Goal: Task Accomplishment & Management: Use online tool/utility

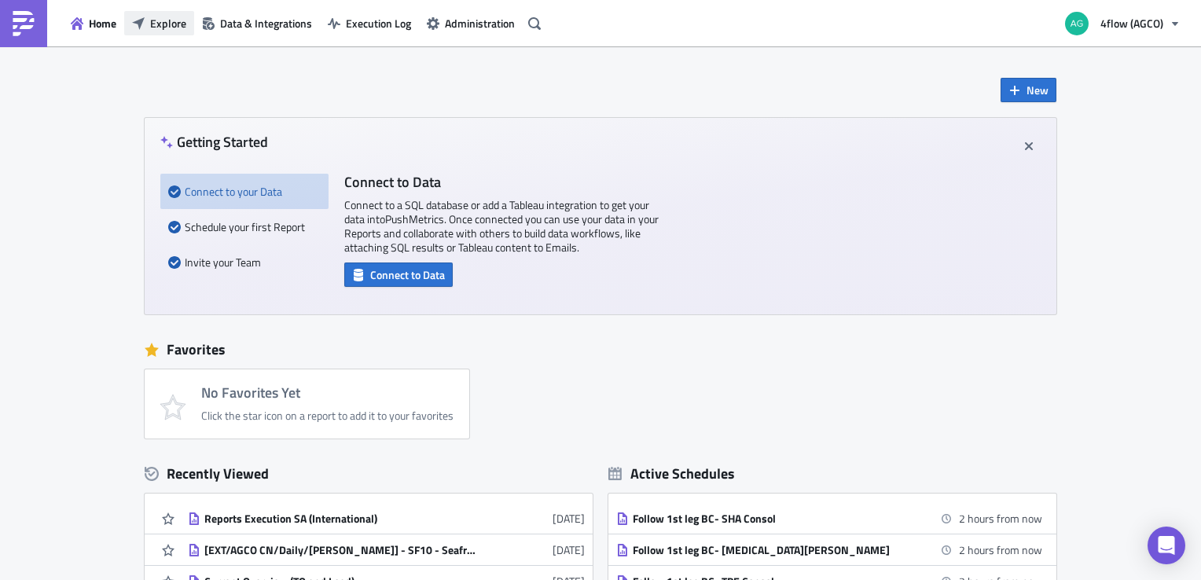
click at [189, 31] on button "Explore" at bounding box center [159, 23] width 70 height 24
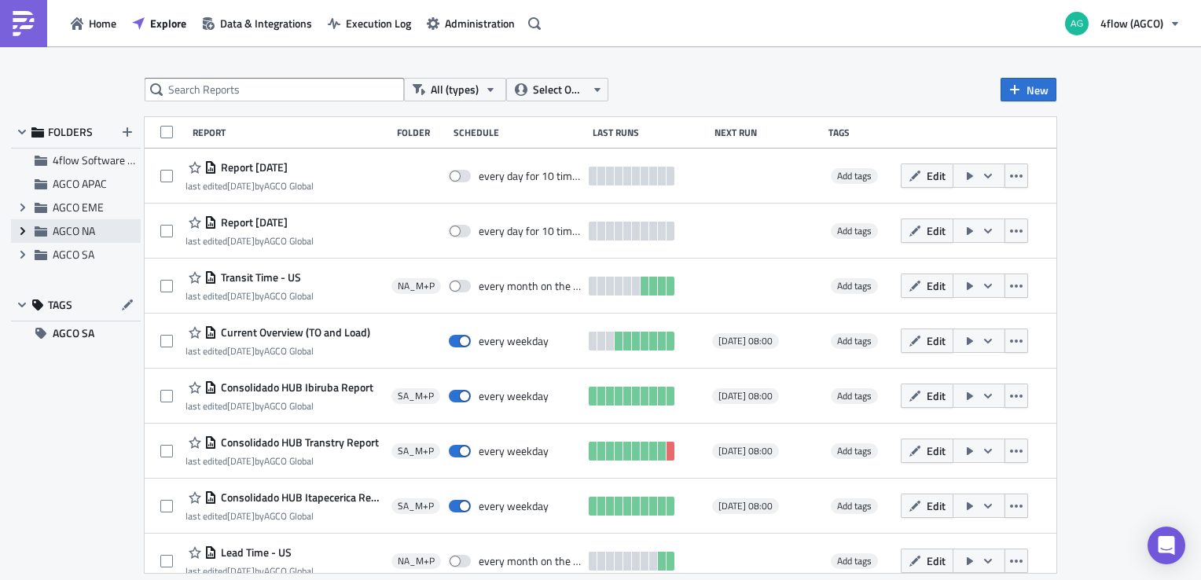
click at [17, 226] on icon "Expand group" at bounding box center [23, 231] width 13 height 13
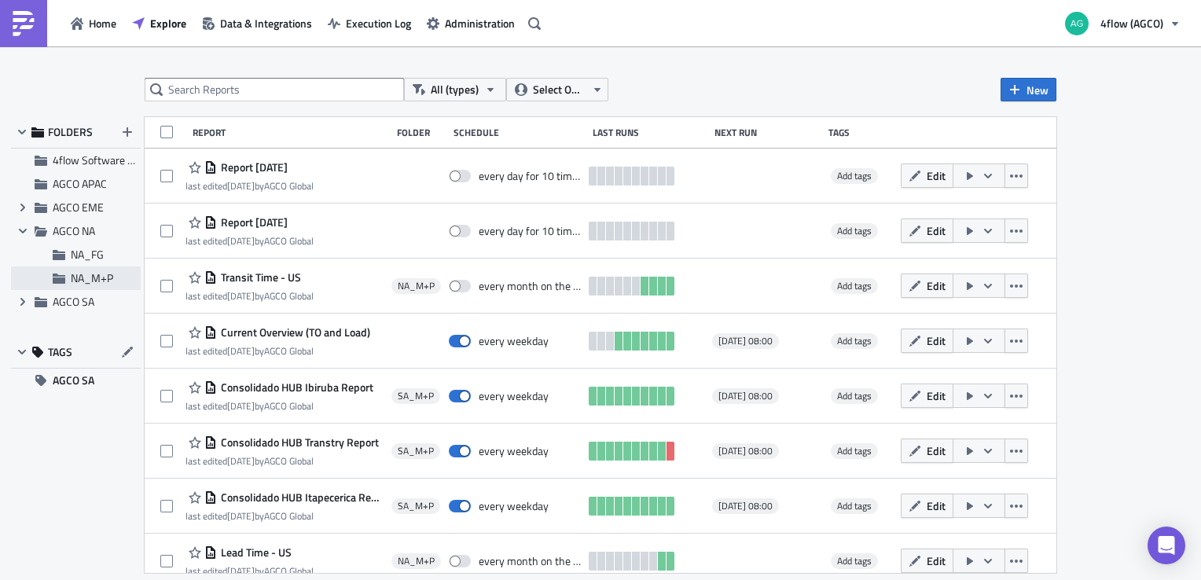
click at [94, 289] on div "NA_M+P" at bounding box center [76, 278] width 130 height 24
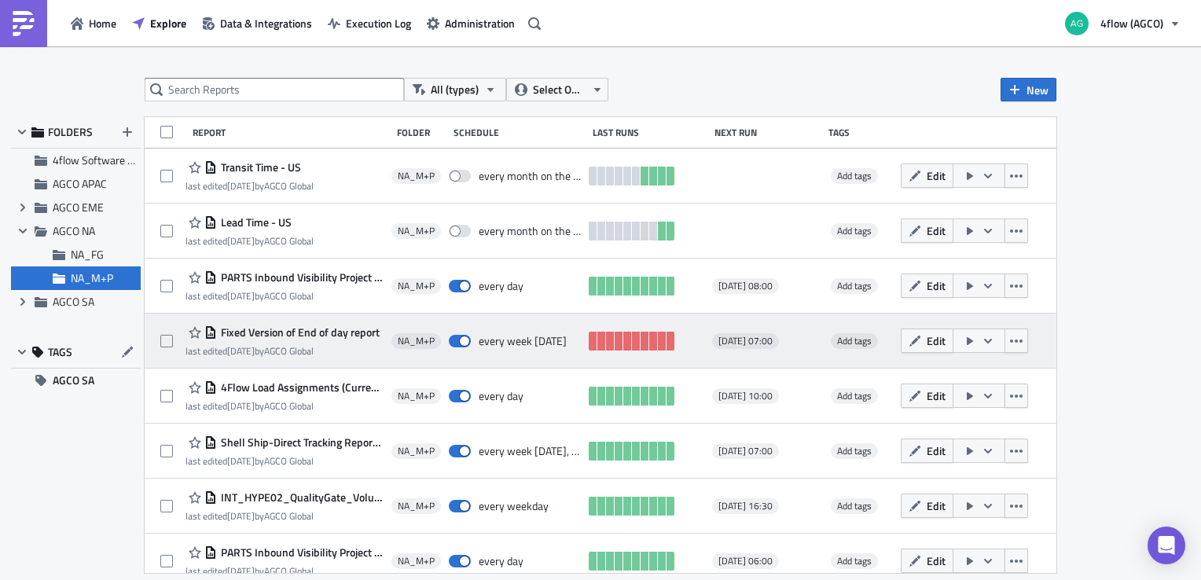
click at [982, 343] on icon "button" at bounding box center [988, 341] width 13 height 13
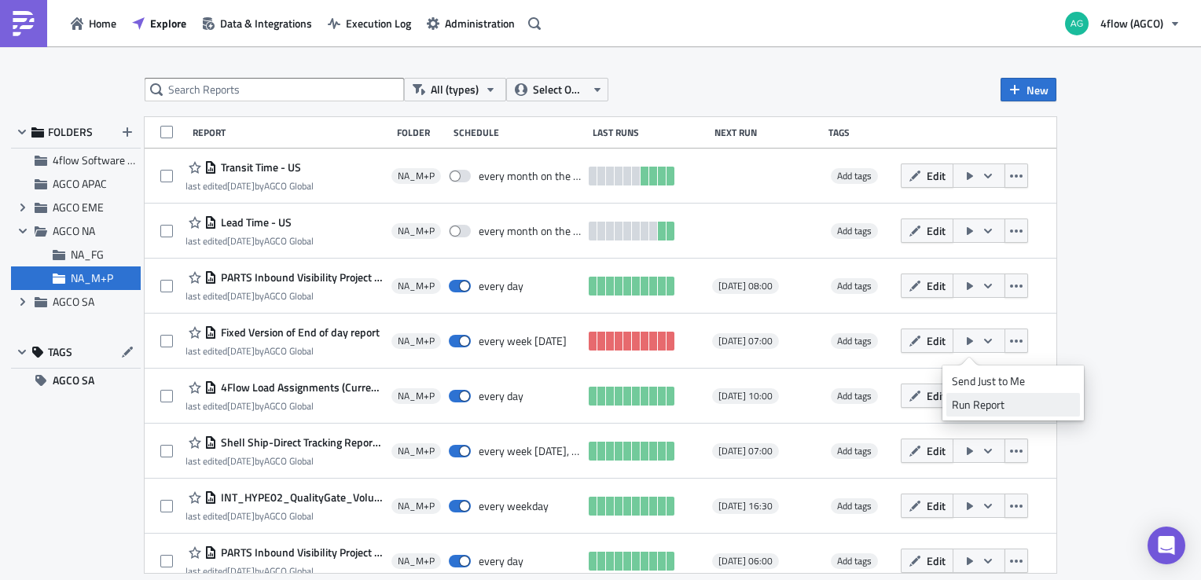
click at [991, 402] on div "Run Report" at bounding box center [1013, 405] width 123 height 16
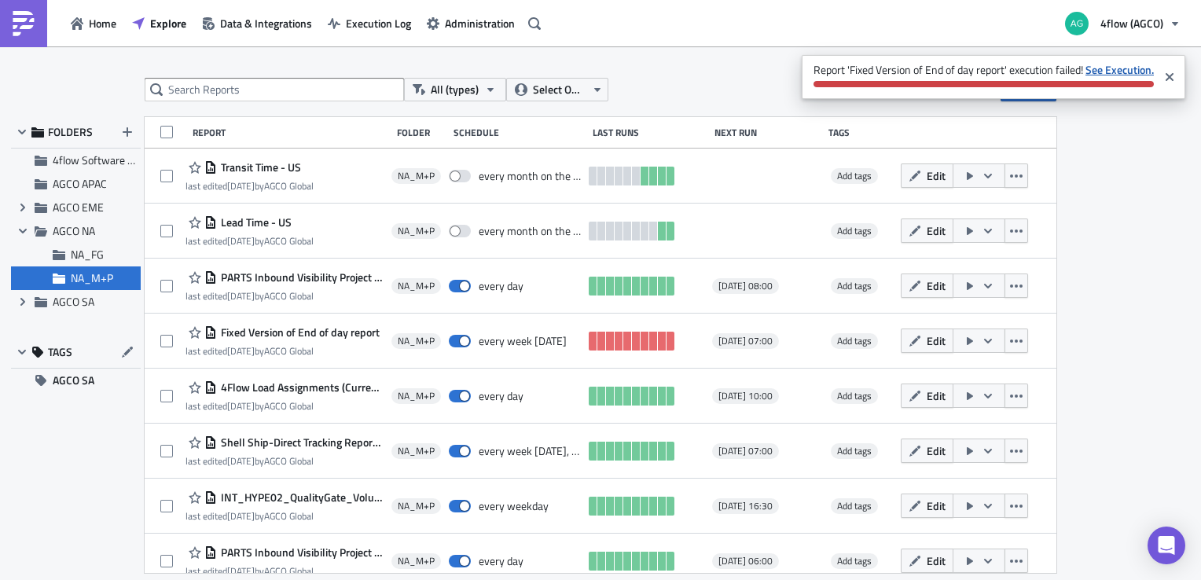
click at [1134, 69] on strong "See Execution." at bounding box center [1119, 69] width 68 height 17
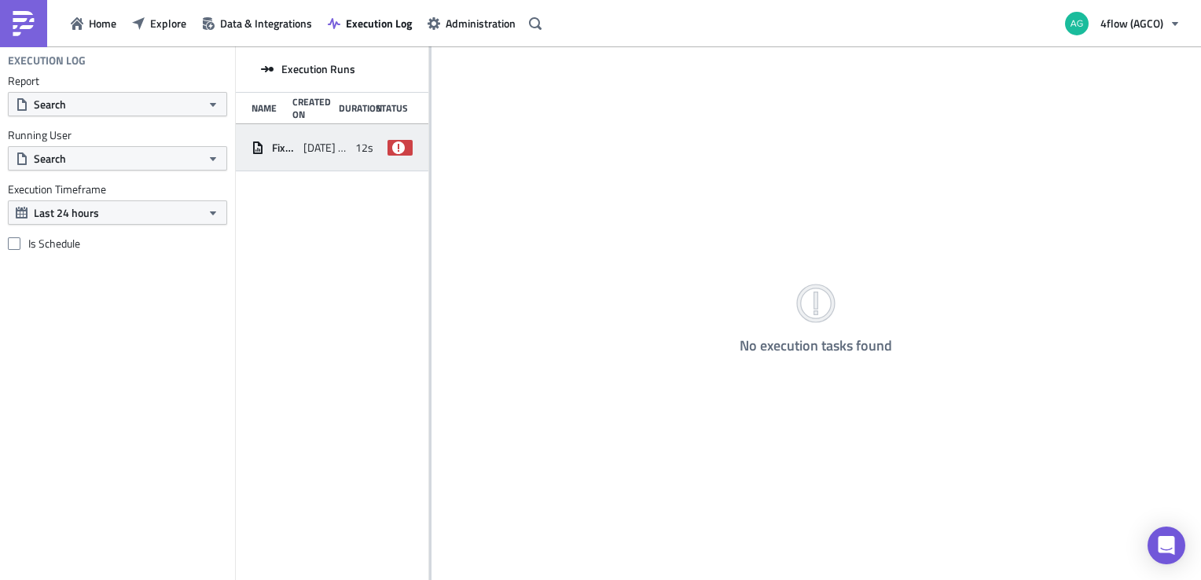
click at [393, 154] on span "failed" at bounding box center [399, 148] width 24 height 16
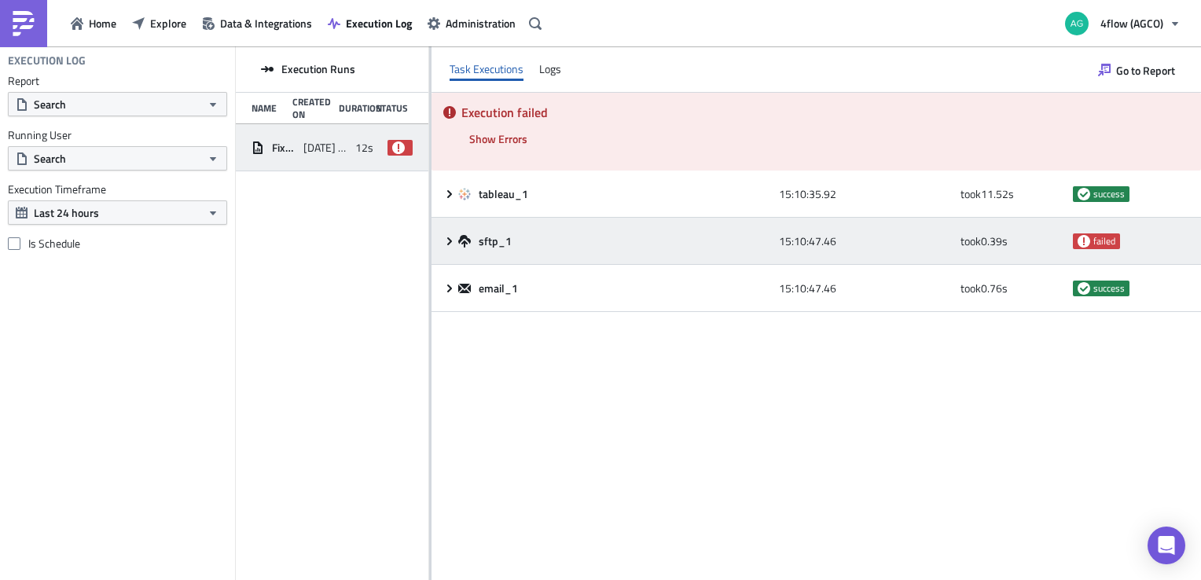
click at [450, 238] on icon at bounding box center [449, 241] width 13 height 13
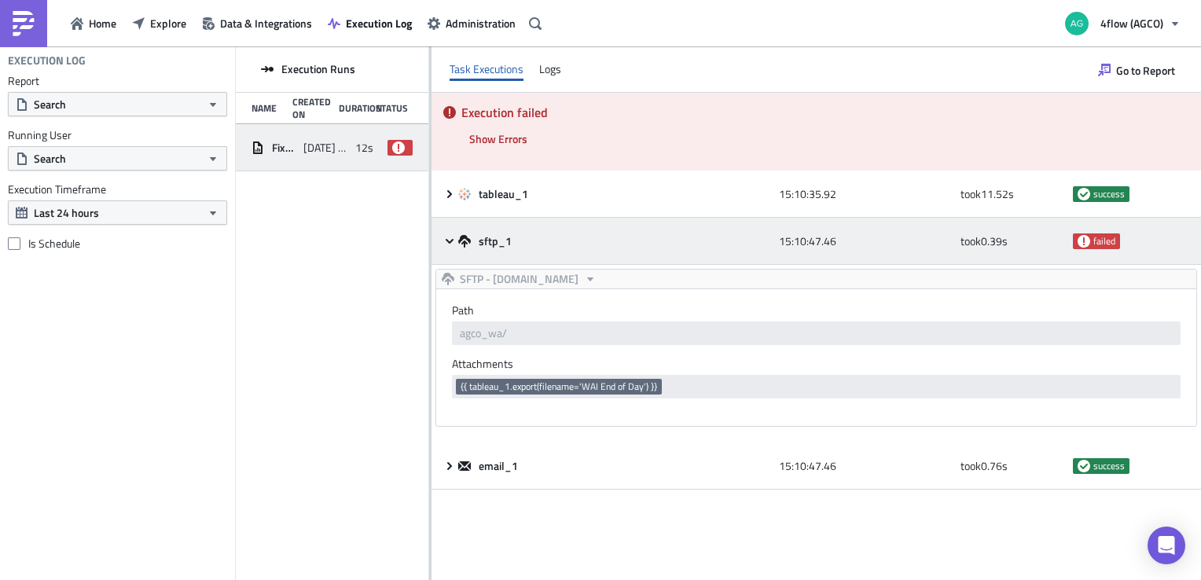
click at [1104, 244] on span "failed" at bounding box center [1104, 241] width 22 height 13
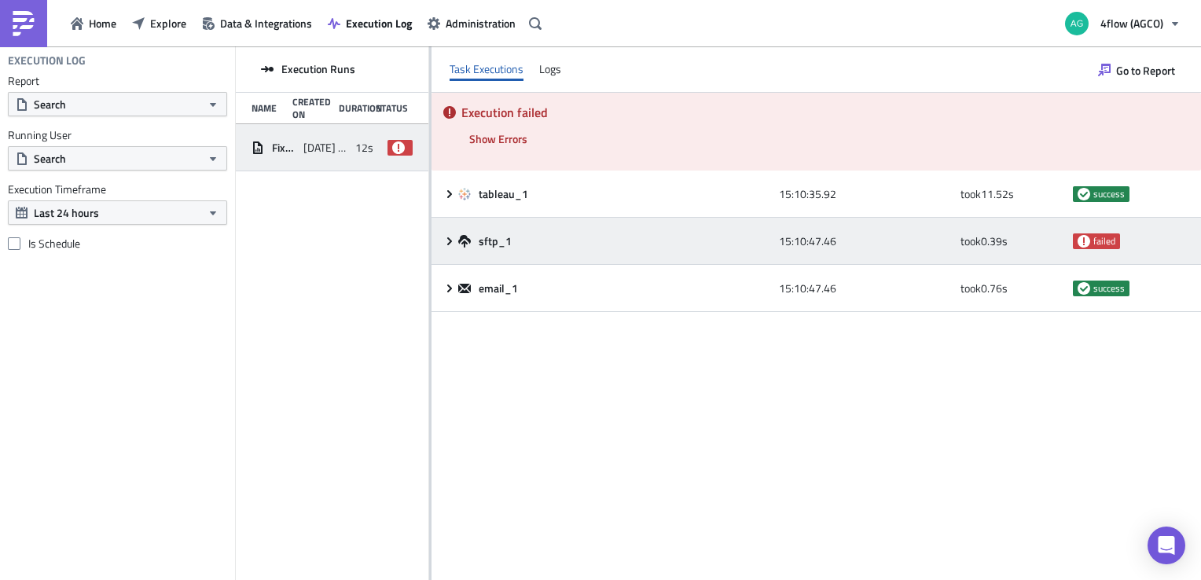
click at [1104, 244] on span "failed" at bounding box center [1104, 241] width 22 height 13
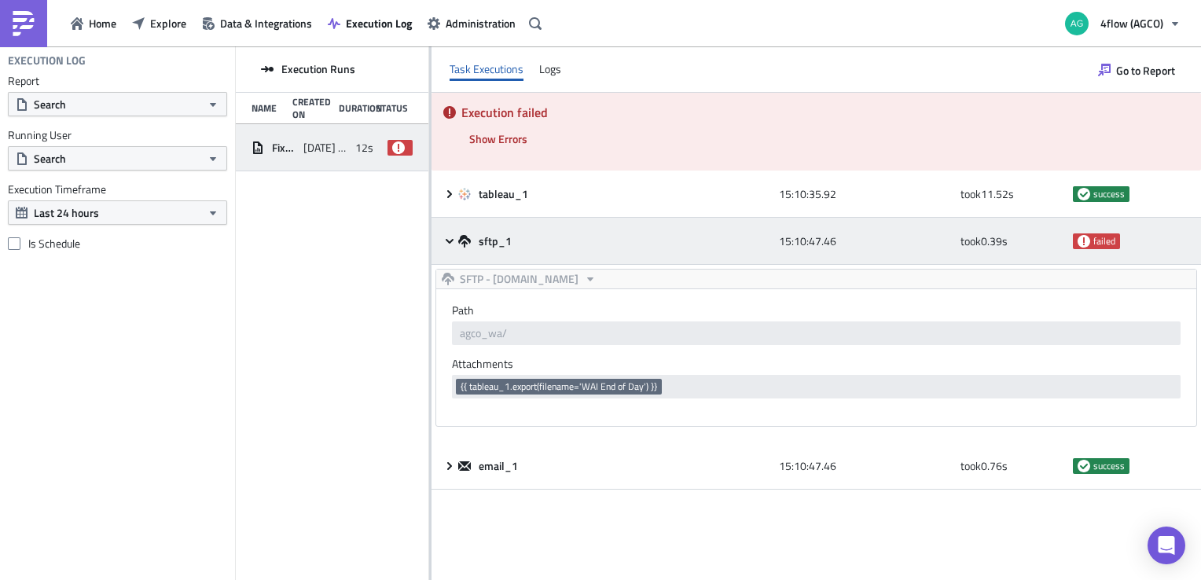
click at [1110, 237] on span "failed" at bounding box center [1104, 241] width 22 height 13
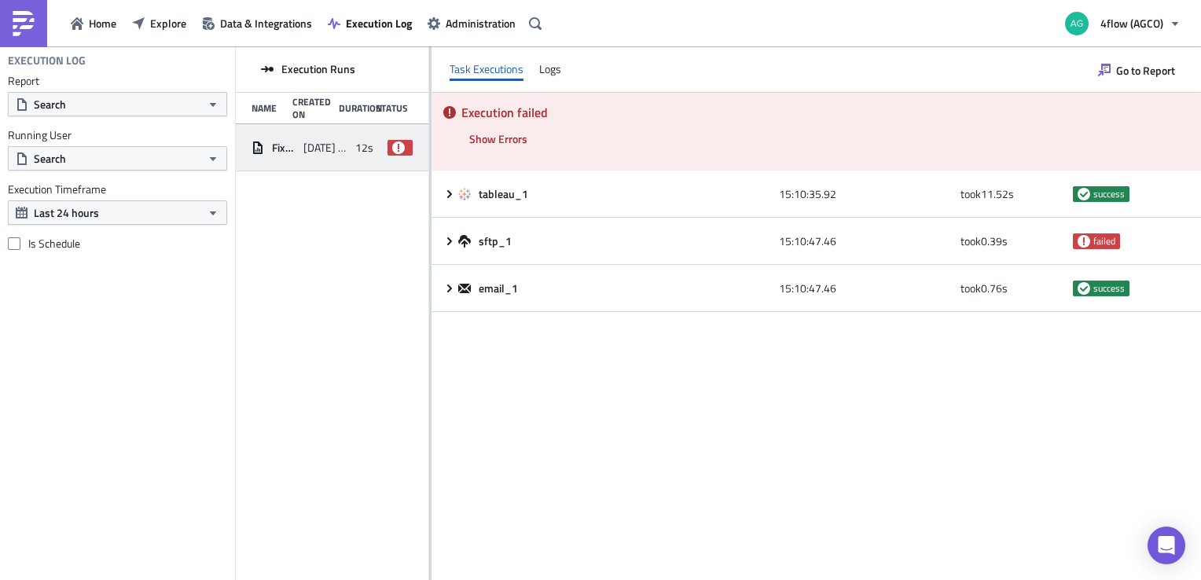
click at [405, 145] on icon at bounding box center [398, 147] width 13 height 13
click at [572, 75] on div "Task Executions Logs" at bounding box center [815, 69] width 769 height 46
click at [560, 73] on div "Task Executions Logs" at bounding box center [815, 69] width 769 height 46
click at [549, 69] on div "Logs" at bounding box center [550, 69] width 22 height 24
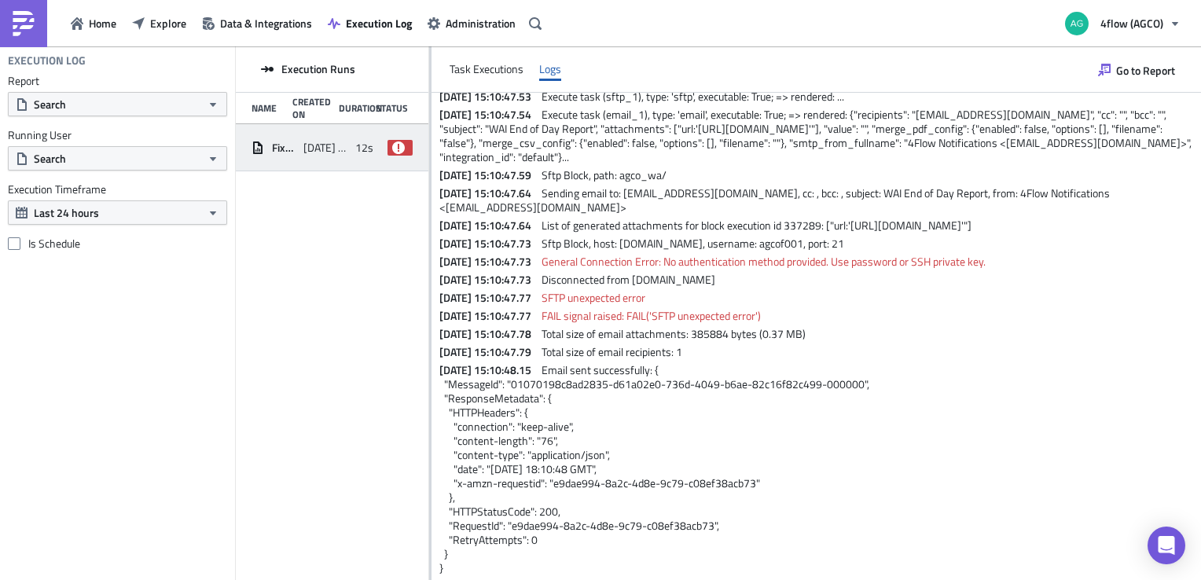
scroll to position [157, 0]
